Goal: Find specific page/section: Find specific page/section

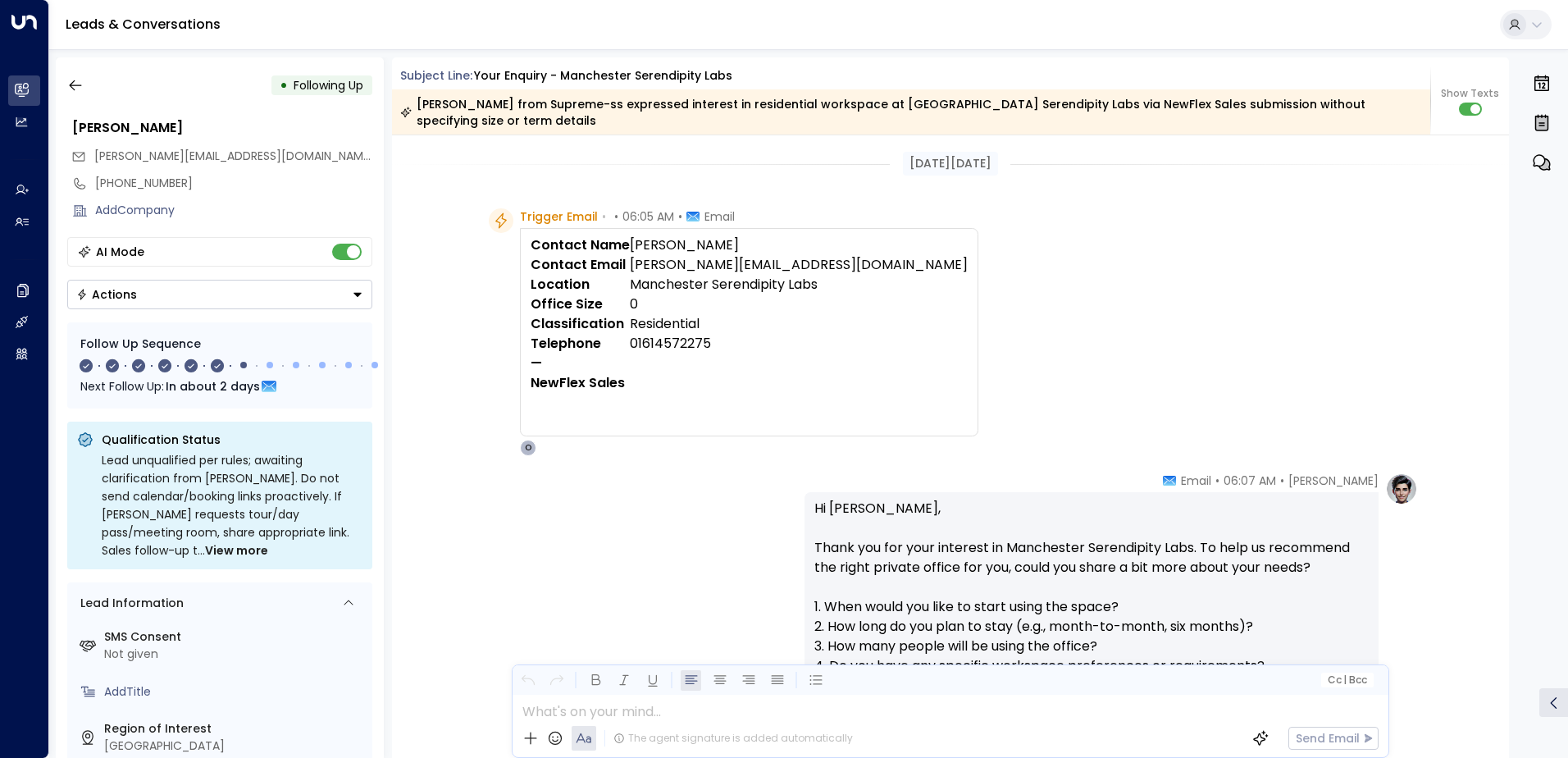
scroll to position [82, 0]
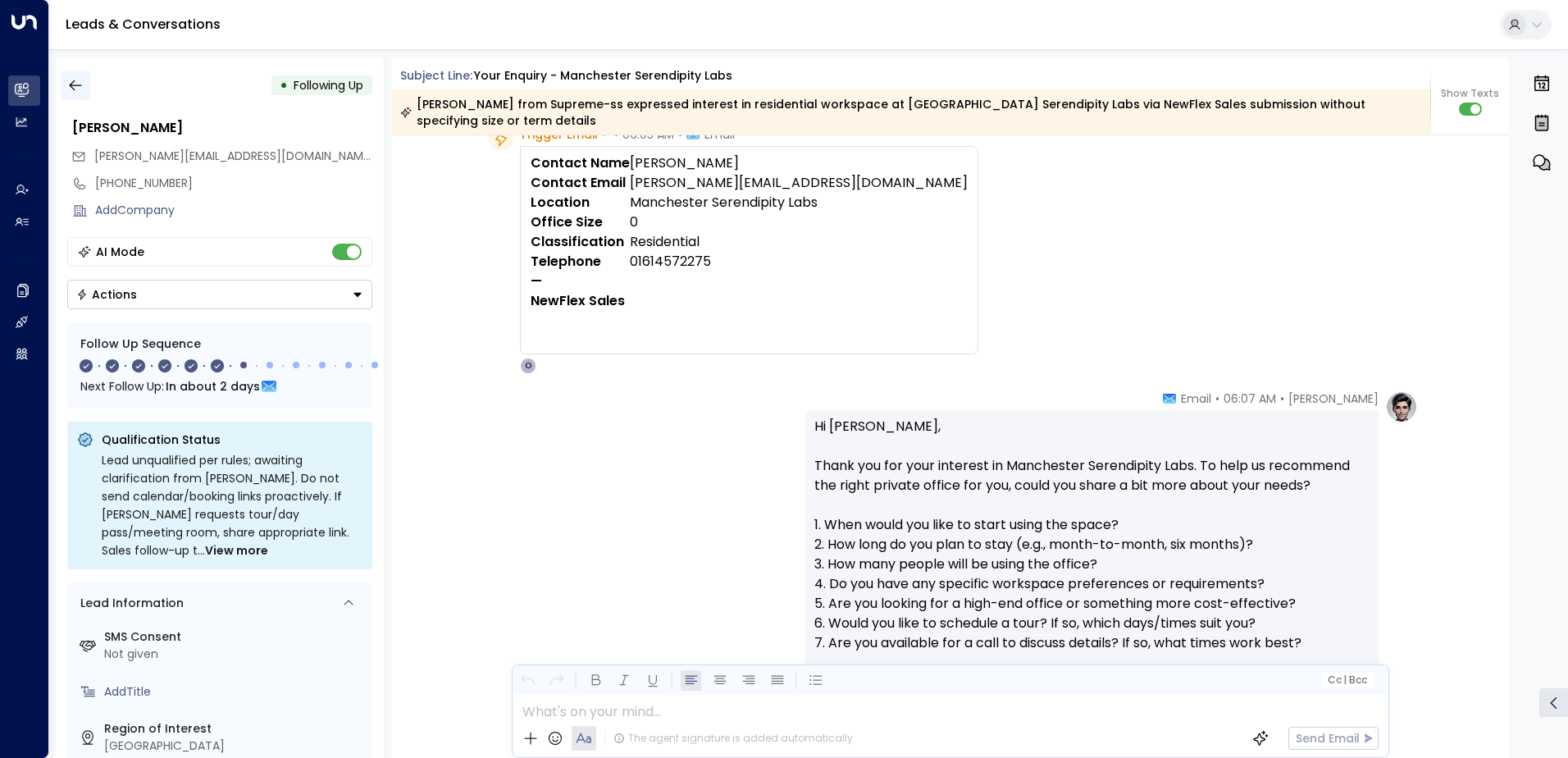
click at [78, 84] on icon "button" at bounding box center [75, 85] width 16 height 16
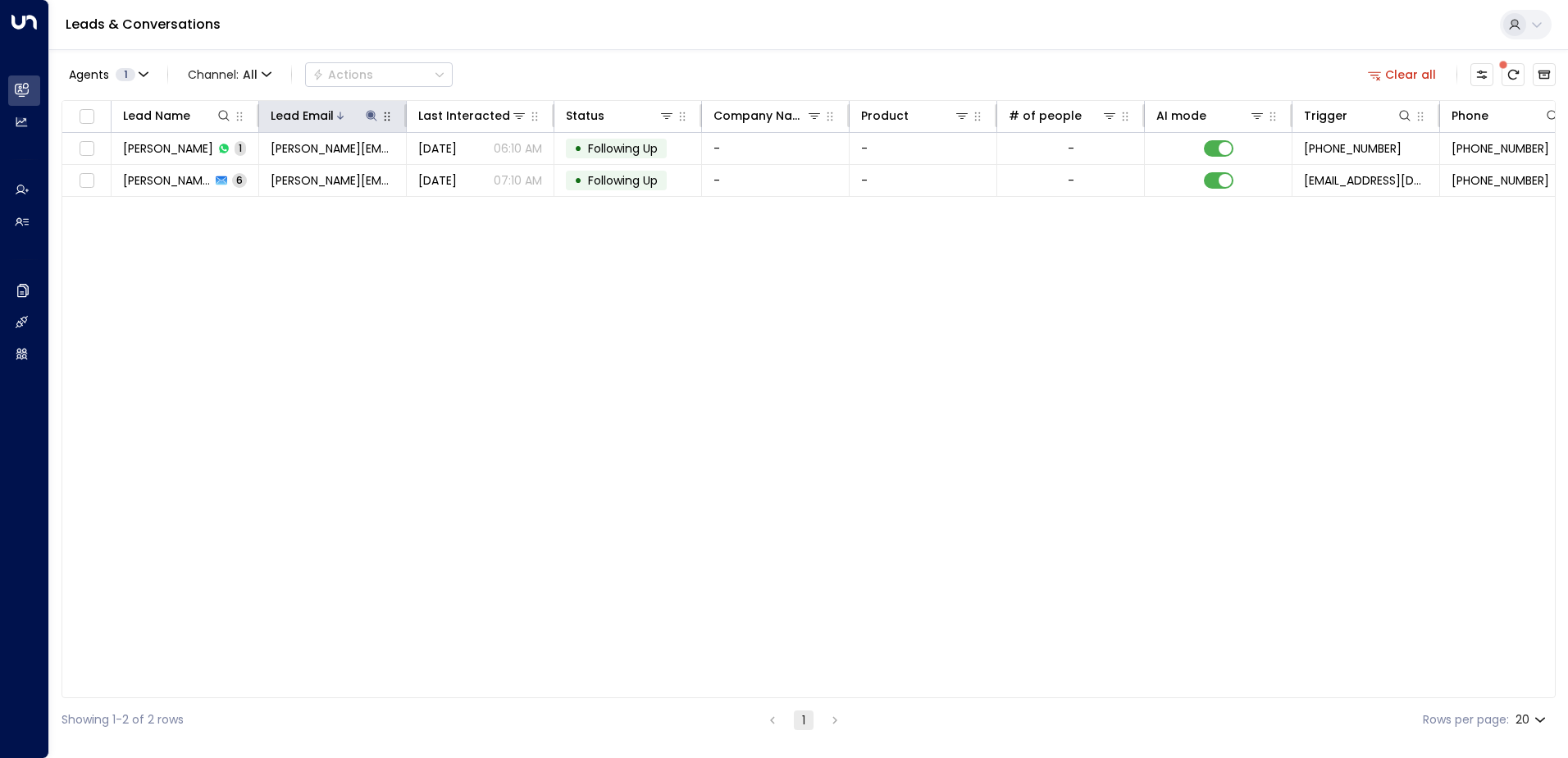
click at [371, 117] on icon at bounding box center [371, 116] width 11 height 11
click at [474, 176] on icon "button" at bounding box center [474, 175] width 11 height 11
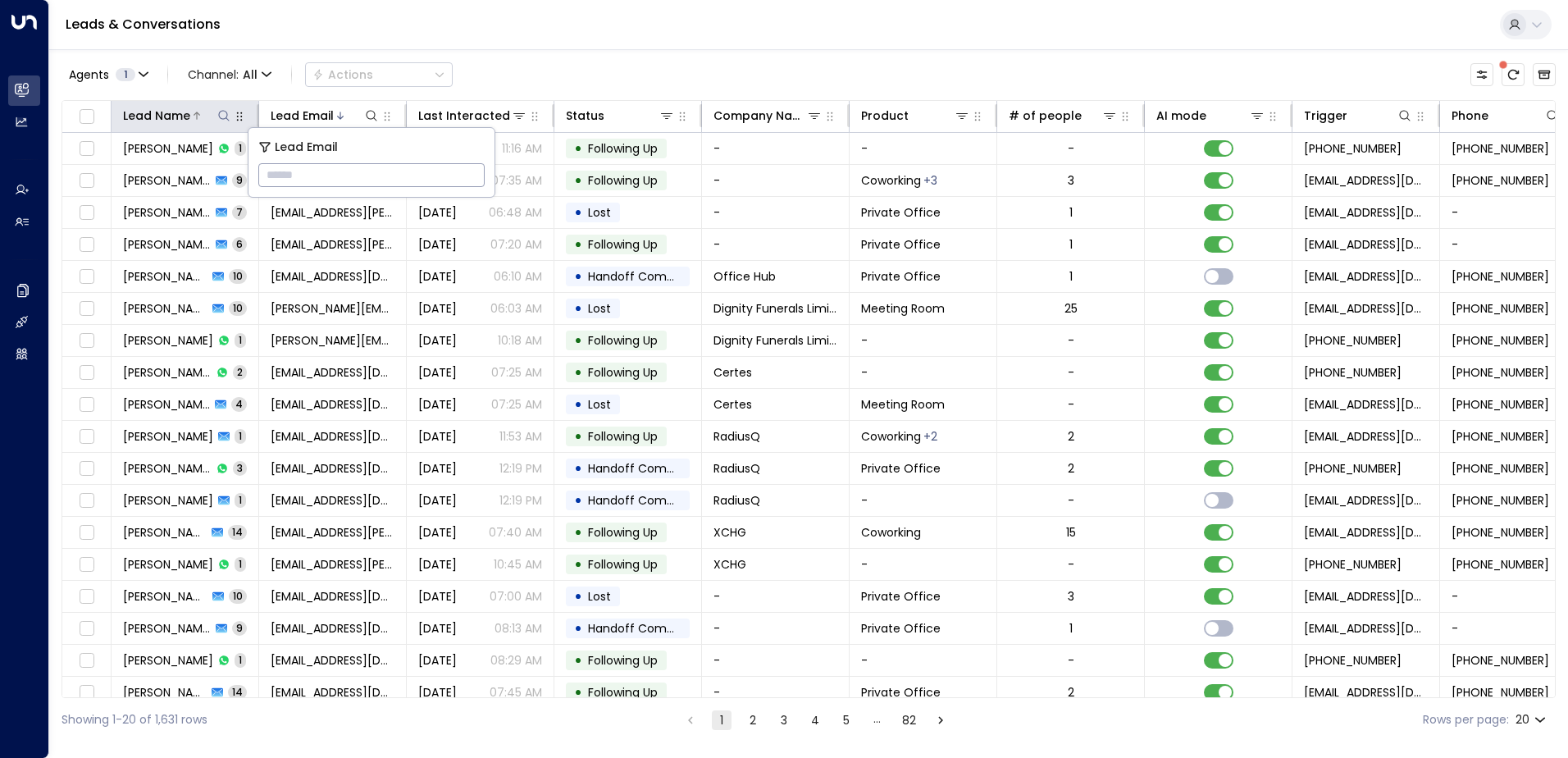
click at [215, 113] on div at bounding box center [211, 116] width 42 height 16
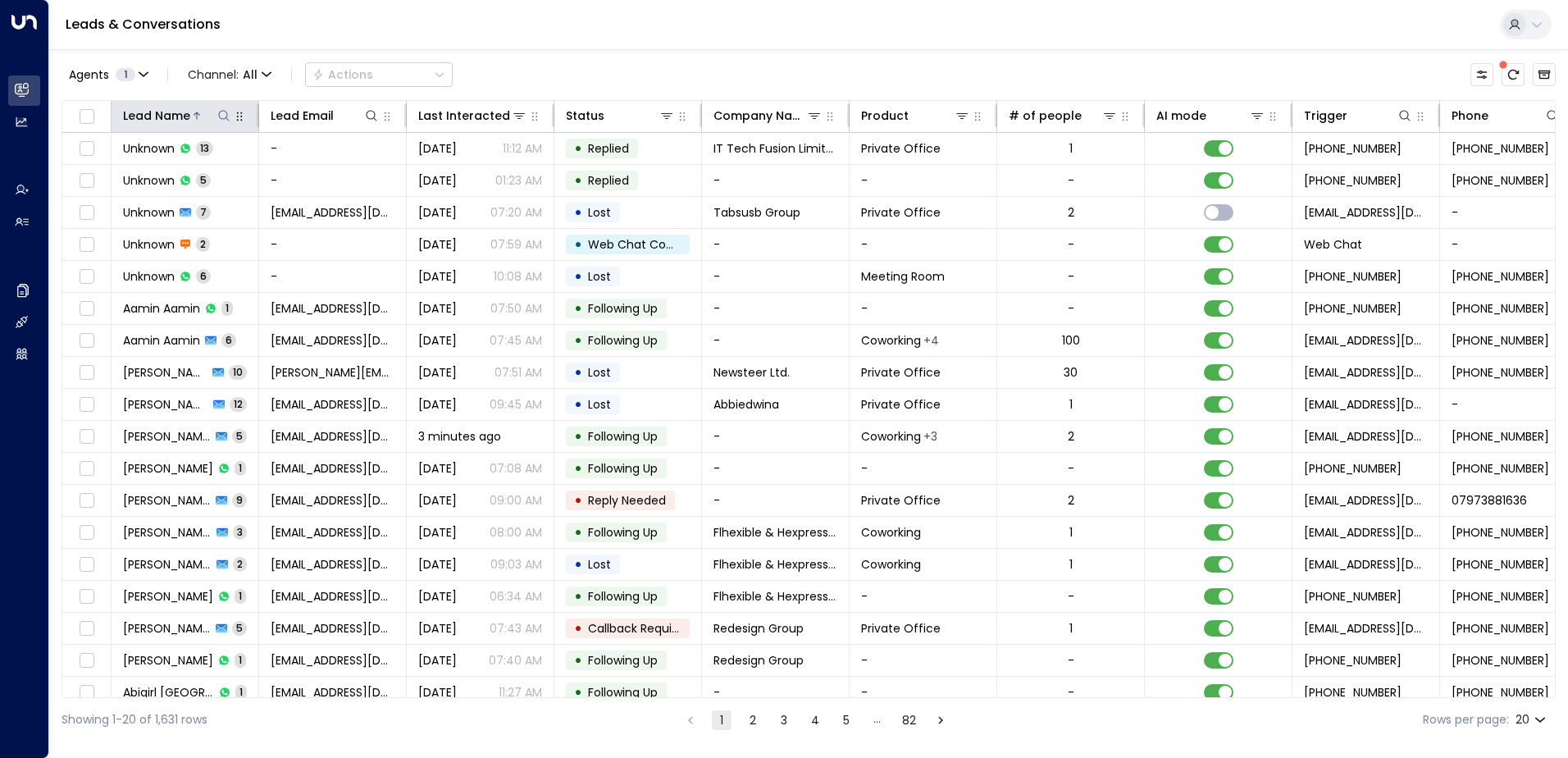
click at [222, 116] on icon at bounding box center [224, 116] width 14 height 14
click at [154, 174] on input "text" at bounding box center [224, 175] width 227 height 31
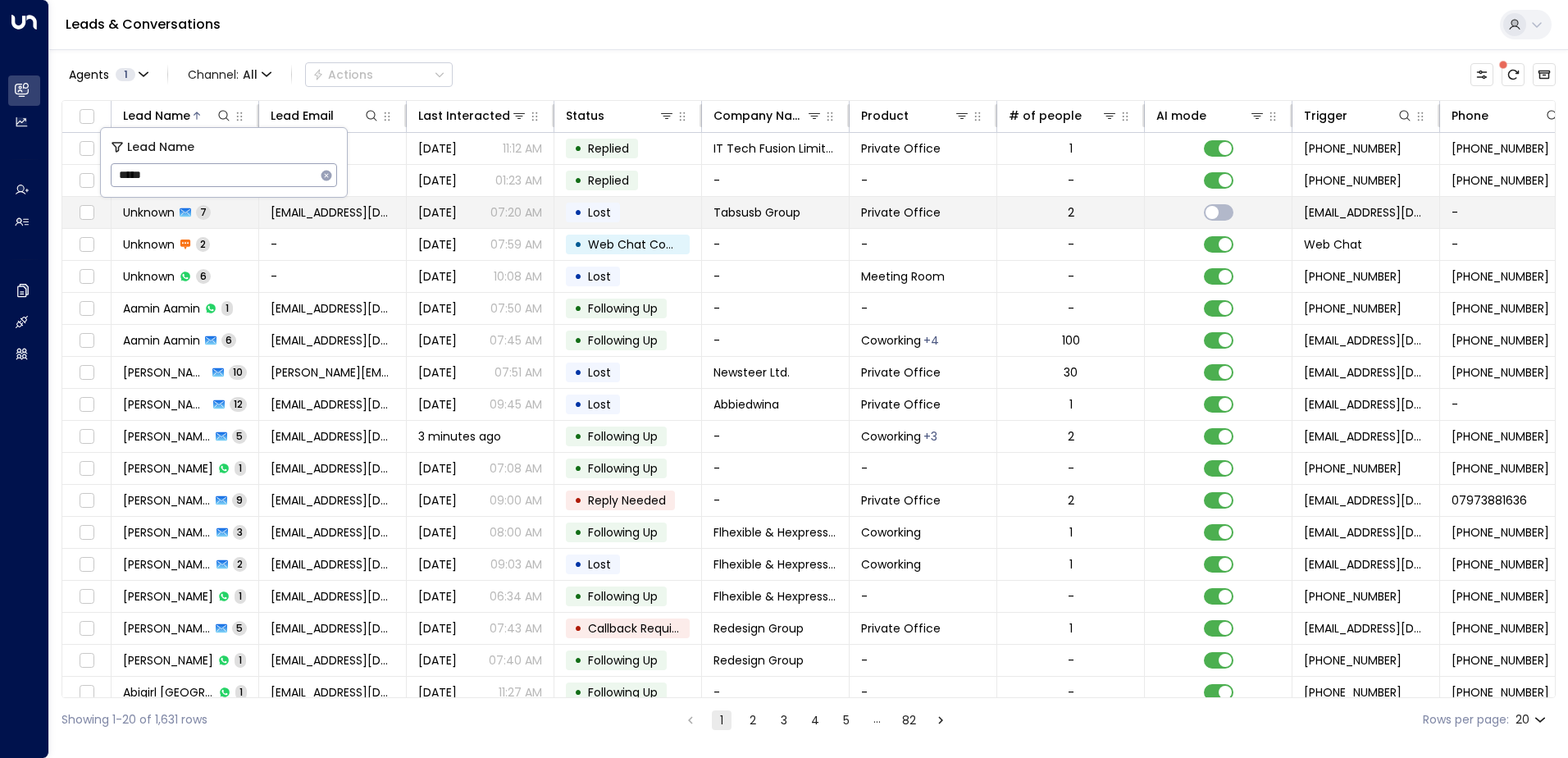
type input "*****"
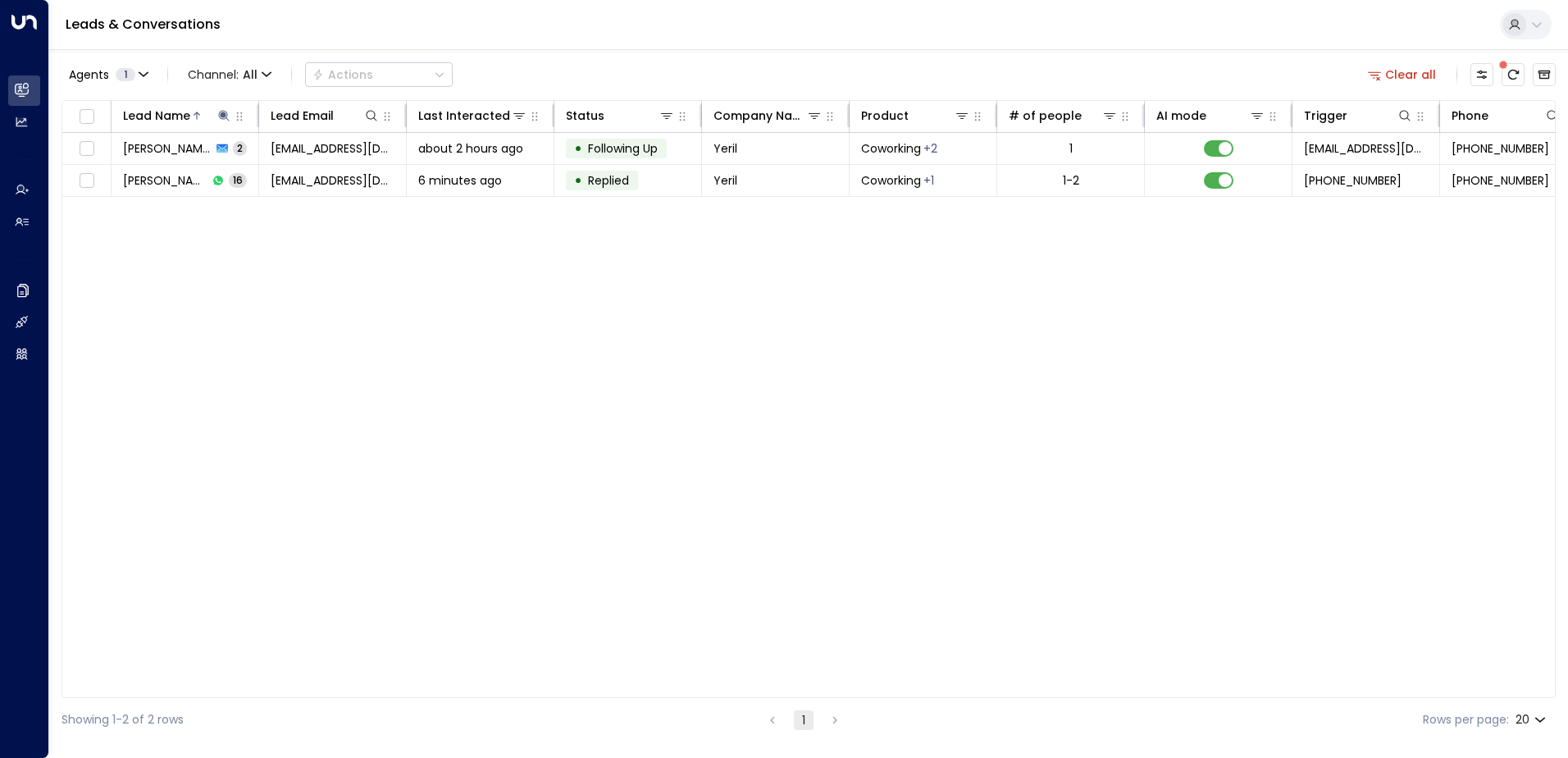
click at [582, 335] on div "Lead Name Lead Email Last Interacted Status Company Name Product # of people AI…" at bounding box center [808, 399] width 1495 height 598
